Goal: Transaction & Acquisition: Download file/media

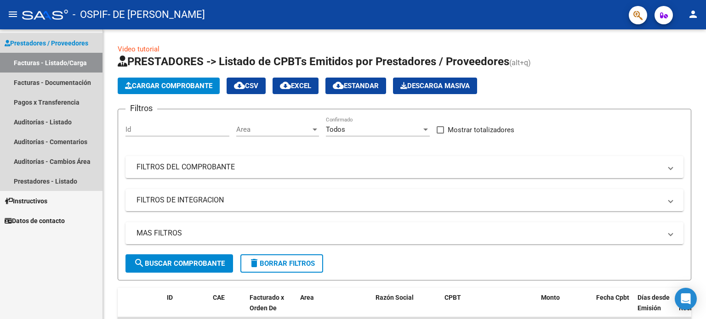
click at [51, 58] on link "Facturas - Listado/Carga" at bounding box center [51, 63] width 102 height 20
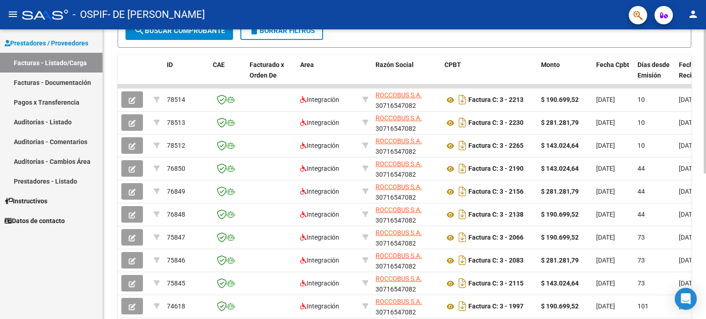
scroll to position [237, 0]
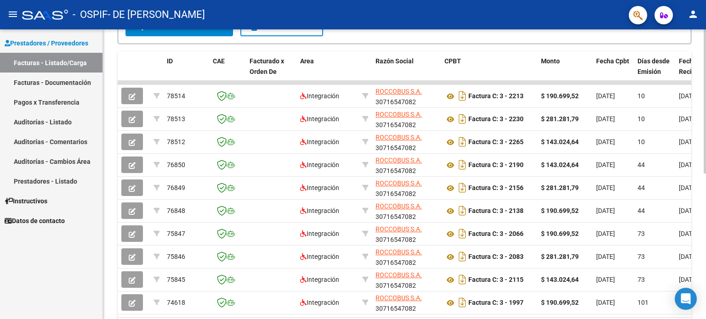
click at [365, 214] on div "Video tutorial PRESTADORES -> Listado de CPBTs Emitidos por Prestadores / Prove…" at bounding box center [405, 82] width 605 height 578
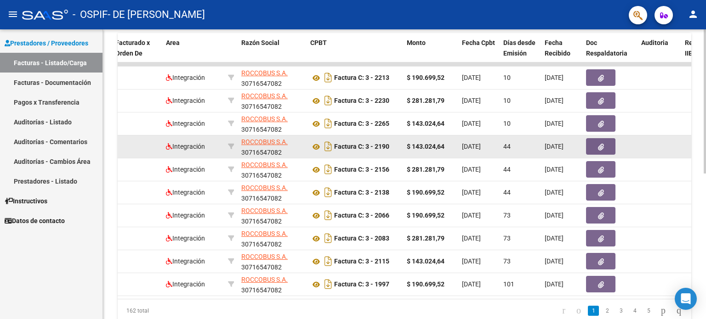
scroll to position [273, 0]
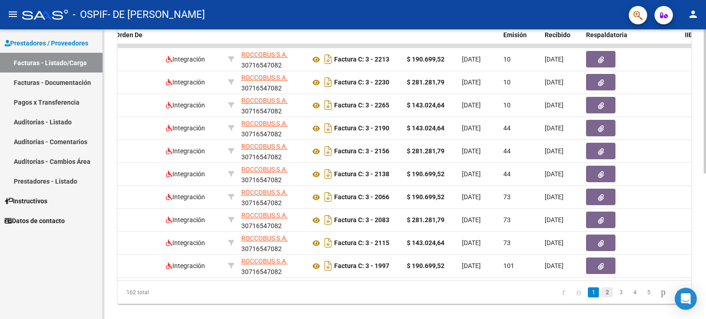
click at [365, 298] on link "2" at bounding box center [607, 293] width 11 height 10
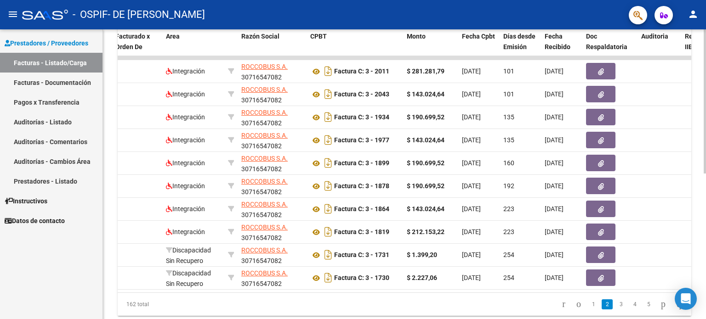
scroll to position [293, 0]
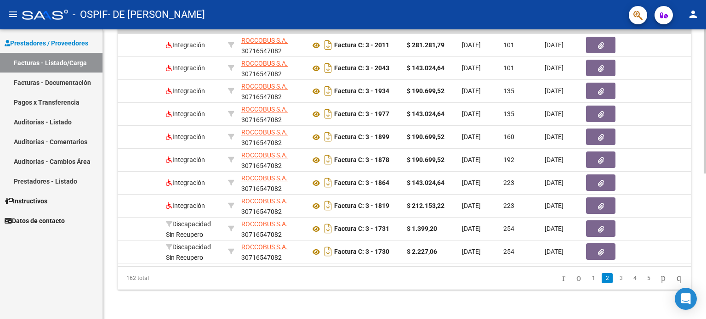
click at [365, 259] on div "Video tutorial PRESTADORES -> Listado de CPBTs Emitidos por Prestadores / Prove…" at bounding box center [405, 31] width 605 height 578
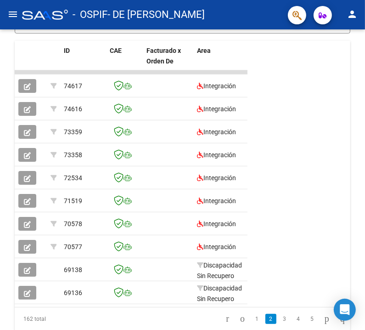
scroll to position [285, 0]
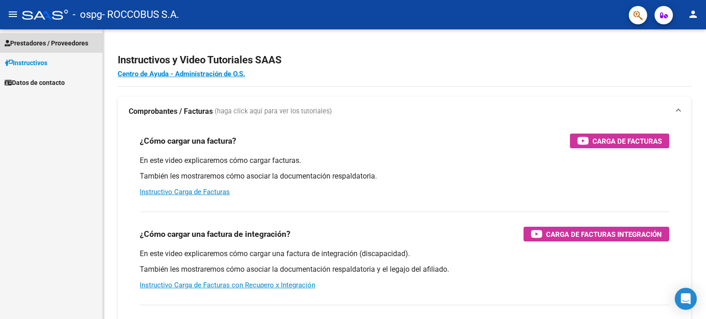
click at [41, 45] on span "Prestadores / Proveedores" at bounding box center [47, 43] width 84 height 10
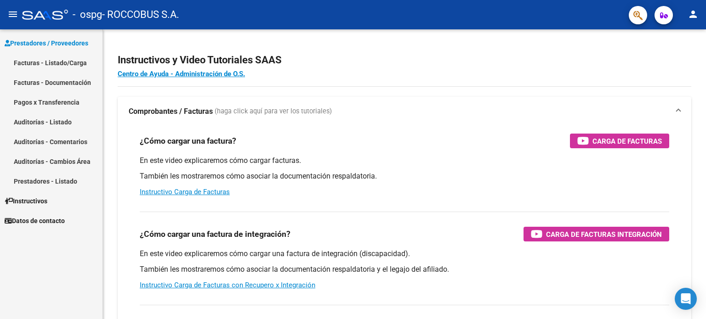
click at [41, 61] on link "Facturas - Listado/Carga" at bounding box center [51, 63] width 102 height 20
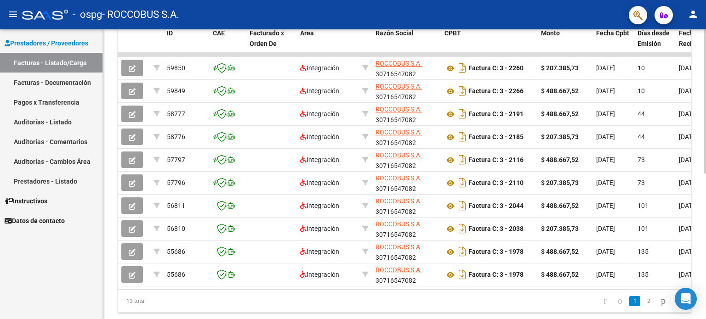
scroll to position [264, 0]
click at [365, 229] on div "Video tutorial PRESTADORES -> Listado de CPBTs Emitidos por Prestadores / Prove…" at bounding box center [405, 54] width 605 height 578
click at [365, 307] on link "2" at bounding box center [648, 302] width 11 height 10
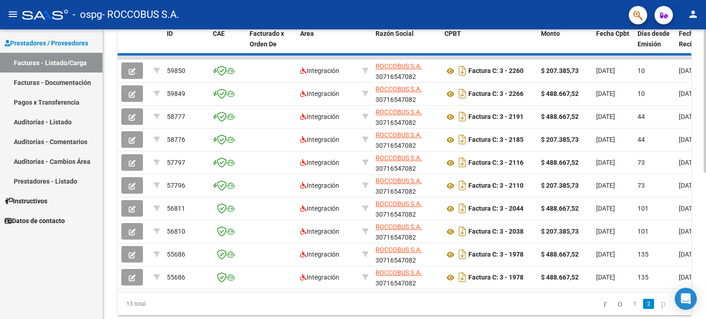
scroll to position [132, 0]
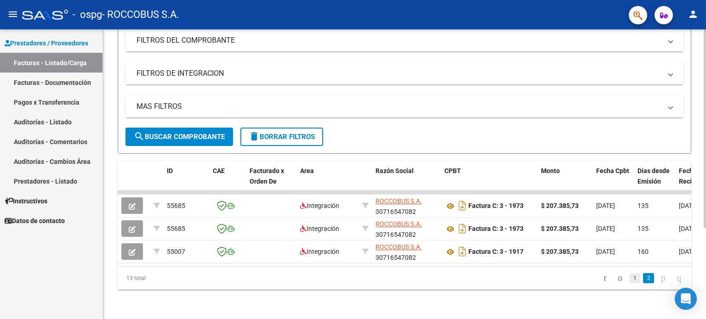
click at [365, 275] on link "1" at bounding box center [634, 278] width 11 height 10
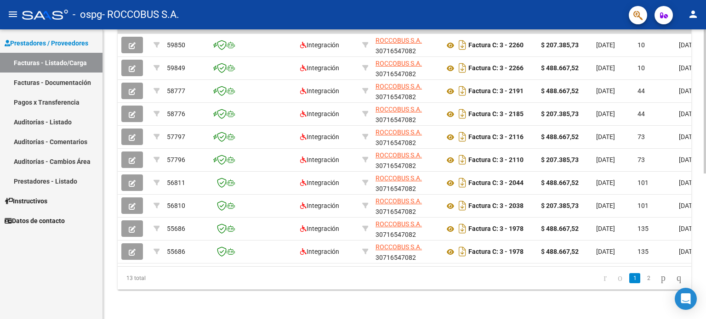
scroll to position [275, 0]
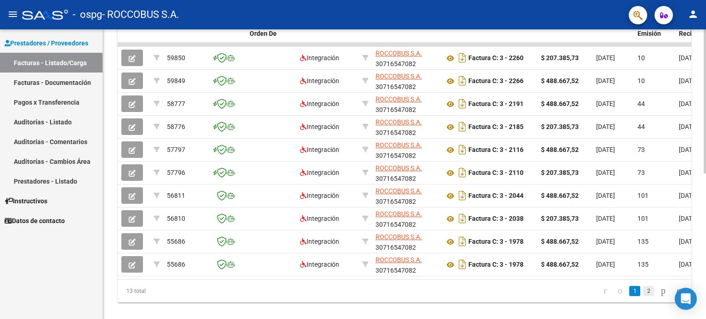
click at [365, 296] on link "2" at bounding box center [648, 291] width 11 height 10
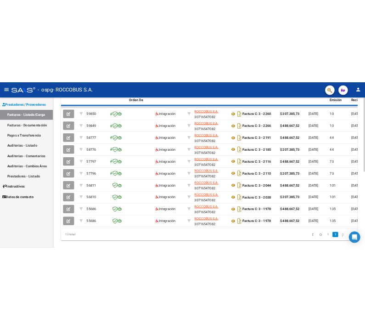
scroll to position [132, 0]
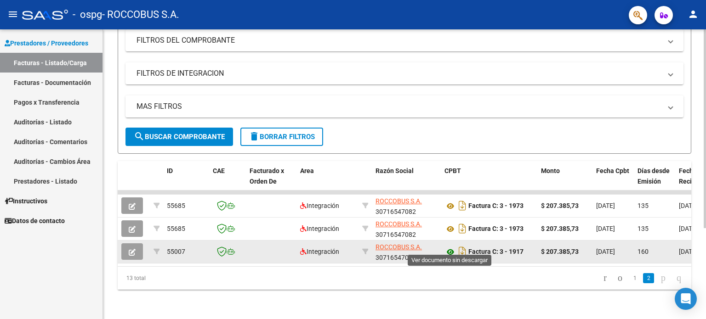
click at [365, 247] on icon at bounding box center [450, 252] width 12 height 11
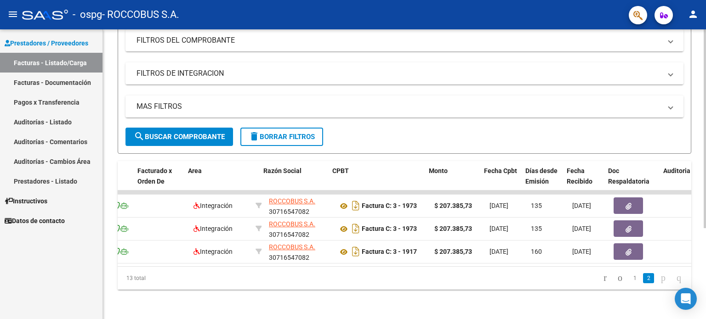
scroll to position [0, 96]
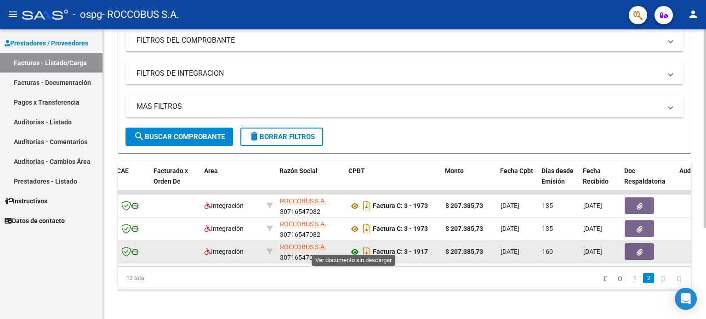
click at [354, 247] on icon at bounding box center [355, 252] width 12 height 11
